Goal: Task Accomplishment & Management: Use online tool/utility

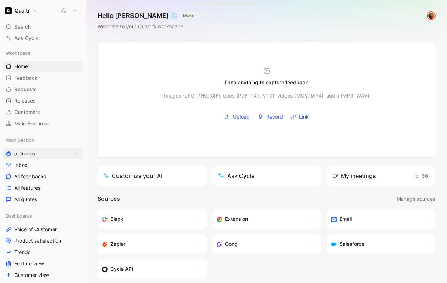
click at [26, 155] on span "all kudos" at bounding box center [24, 153] width 21 height 7
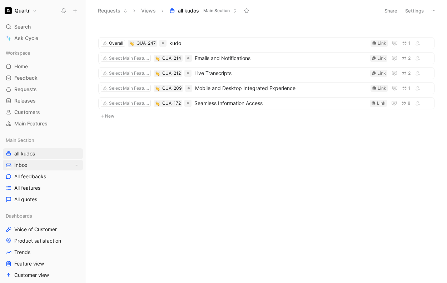
click at [44, 165] on link "Inbox" at bounding box center [43, 165] width 80 height 11
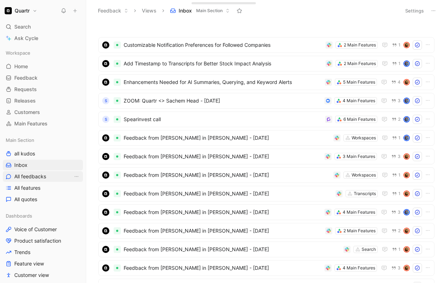
click at [33, 176] on span "All feedbacks" at bounding box center [30, 176] width 32 height 7
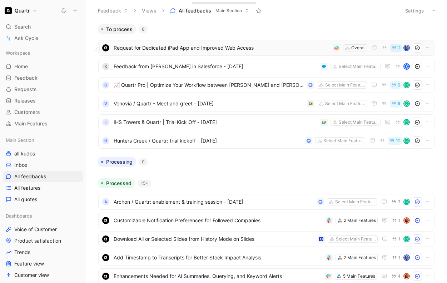
click at [266, 50] on span "Request for Dedicated iPad App and Improved Web Access" at bounding box center [222, 48] width 217 height 9
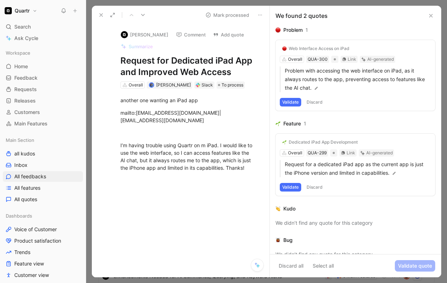
click at [313, 102] on button "Discard" at bounding box center [314, 102] width 21 height 9
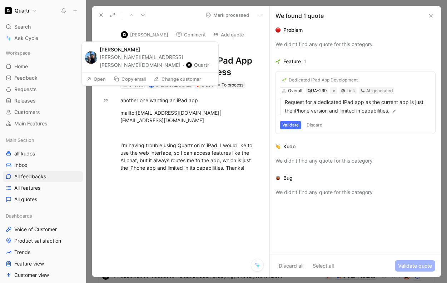
click at [148, 35] on button "[PERSON_NAME]" at bounding box center [145, 34] width 54 height 11
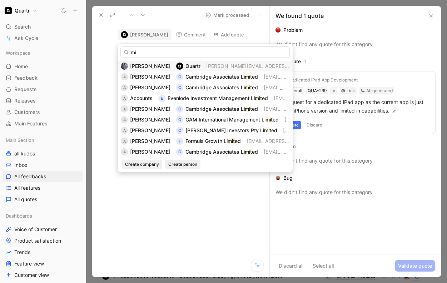
type input "m"
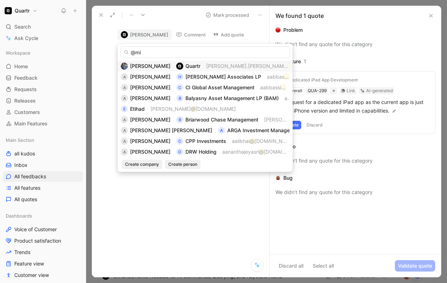
type input "@[GEOGRAPHIC_DATA]"
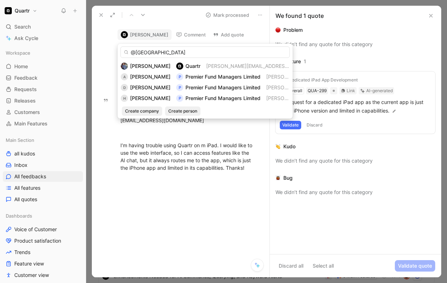
click at [164, 50] on input "@[GEOGRAPHIC_DATA]" at bounding box center [204, 51] width 169 height 11
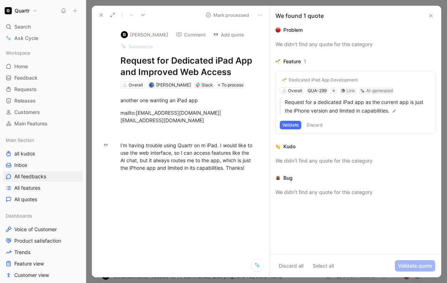
click at [295, 89] on div "Dedicated iPad App Development Overall QUA-299 Link AI-generated Request for a …" at bounding box center [356, 102] width 160 height 62
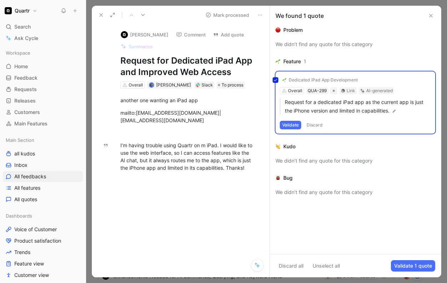
click at [297, 91] on div "Dedicated iPad App Development Overall QUA-299 Link AI-generated Request for a …" at bounding box center [356, 102] width 160 height 62
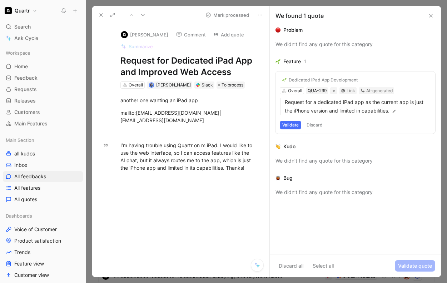
click at [297, 91] on div "Dedicated iPad App Development Overall QUA-299 Link AI-generated Request for a …" at bounding box center [356, 102] width 160 height 62
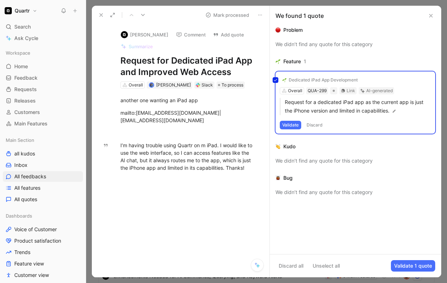
click at [286, 125] on div "Dedicated iPad App Development Overall QUA-299 Link AI-generated Request for a …" at bounding box center [356, 102] width 160 height 62
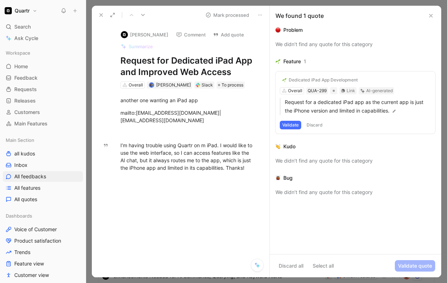
click at [292, 124] on button "Validate" at bounding box center [290, 125] width 21 height 9
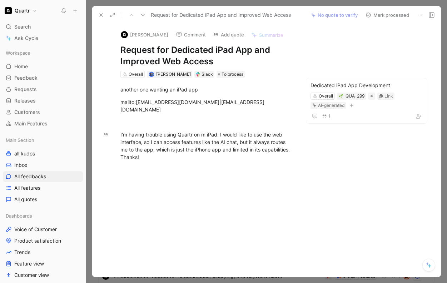
click at [385, 17] on button "Mark processed" at bounding box center [387, 15] width 50 height 10
